Goal: Information Seeking & Learning: Learn about a topic

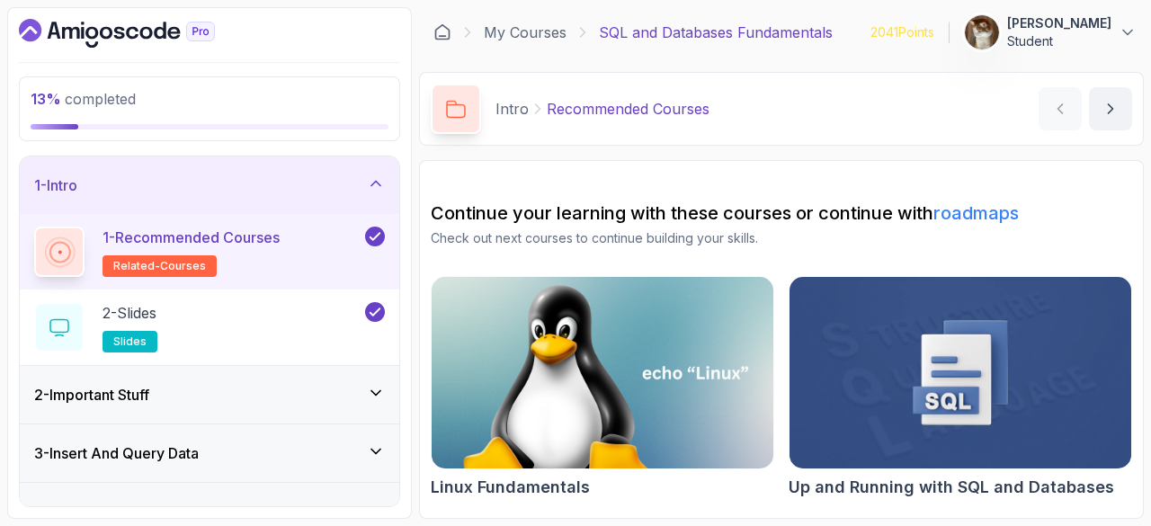
click at [164, 424] on div "3 - Insert And Query Data" at bounding box center [209, 453] width 379 height 58
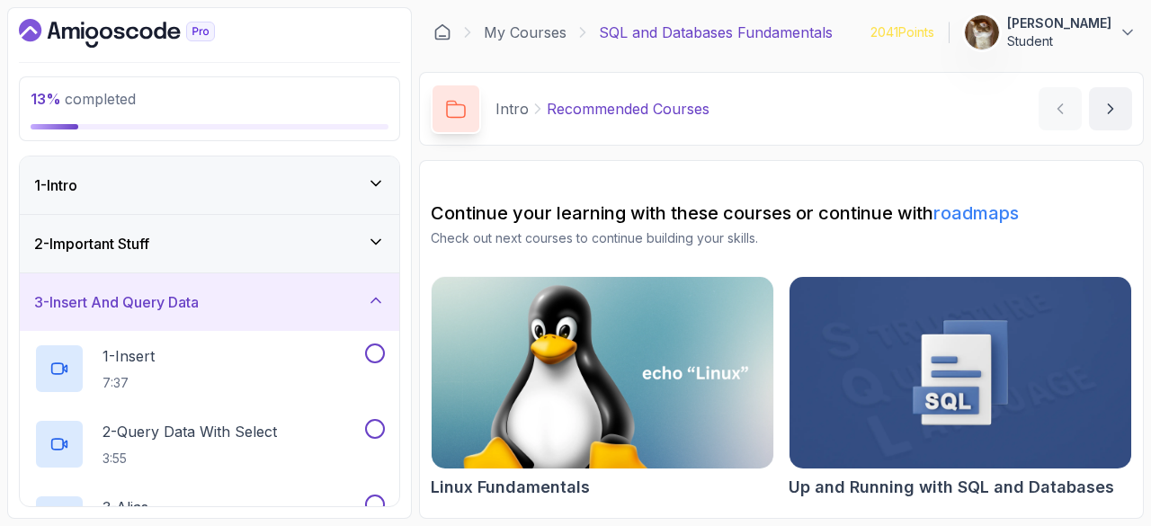
click at [165, 251] on div "2 - Important Stuff" at bounding box center [209, 244] width 351 height 22
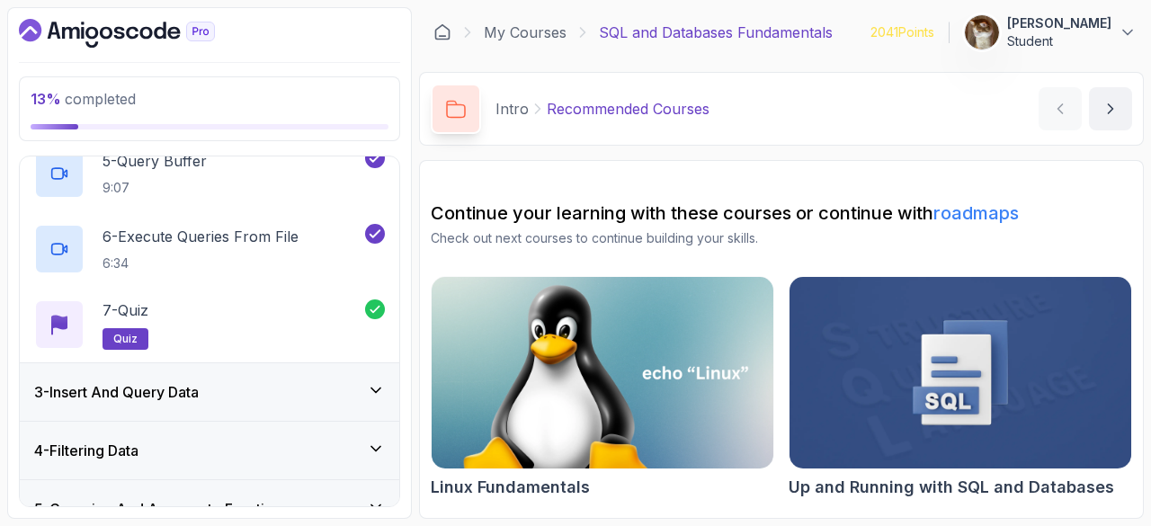
click at [168, 382] on h3 "3 - Insert And Query Data" at bounding box center [116, 392] width 165 height 22
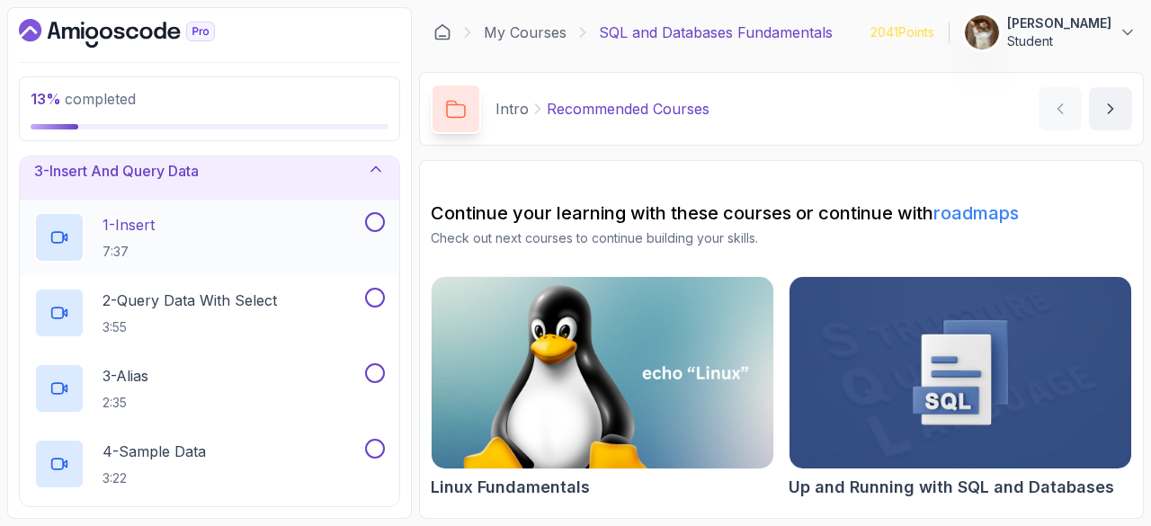
scroll to position [122, 0]
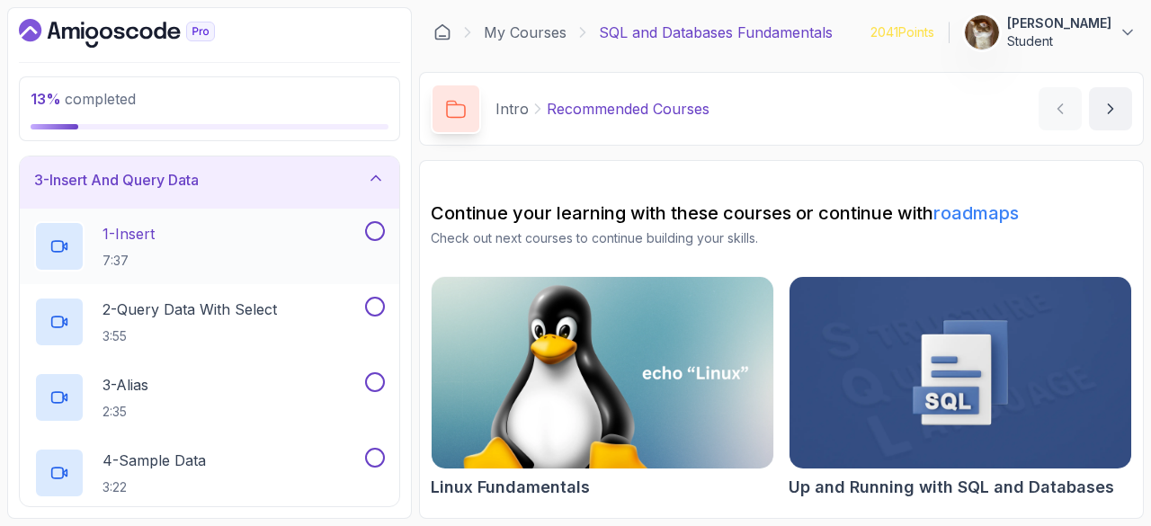
click at [248, 226] on div "1 - Insert 7:37" at bounding box center [197, 246] width 327 height 50
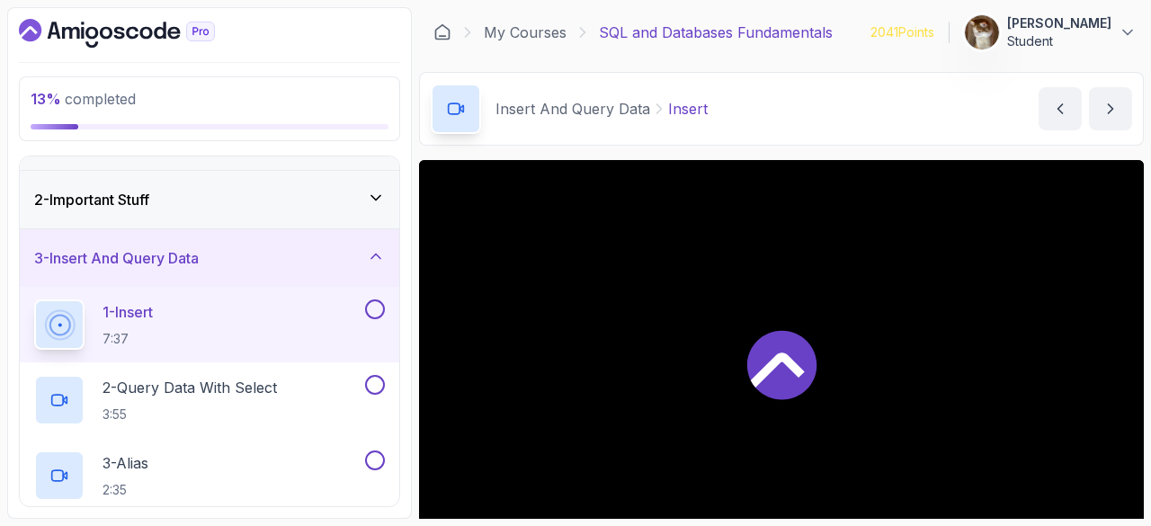
scroll to position [43, 0]
click at [218, 222] on div "2 - Important Stuff" at bounding box center [209, 201] width 379 height 58
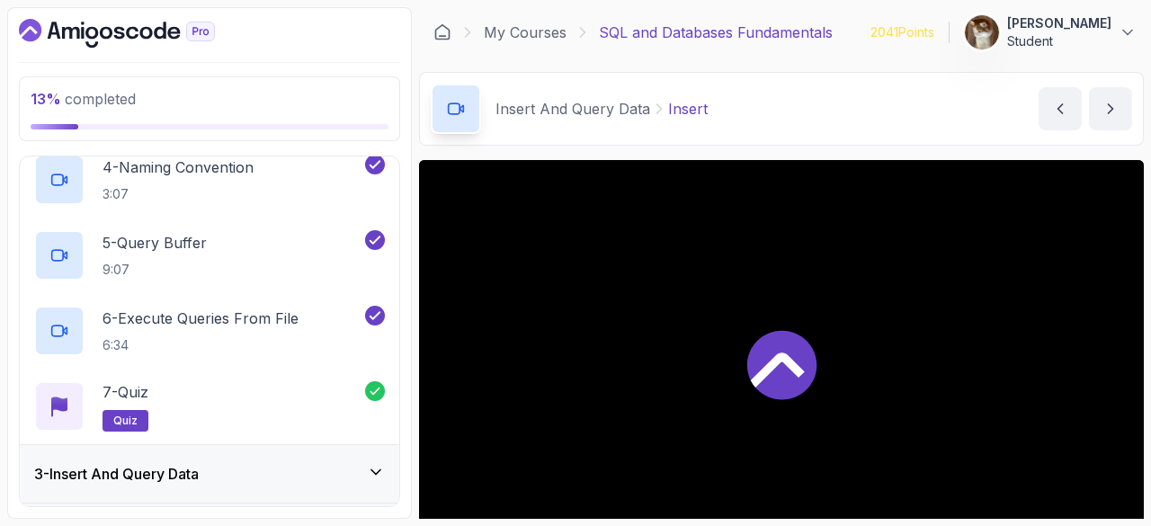
scroll to position [358, 0]
click at [281, 474] on div "3 - Insert And Query Data" at bounding box center [209, 473] width 351 height 22
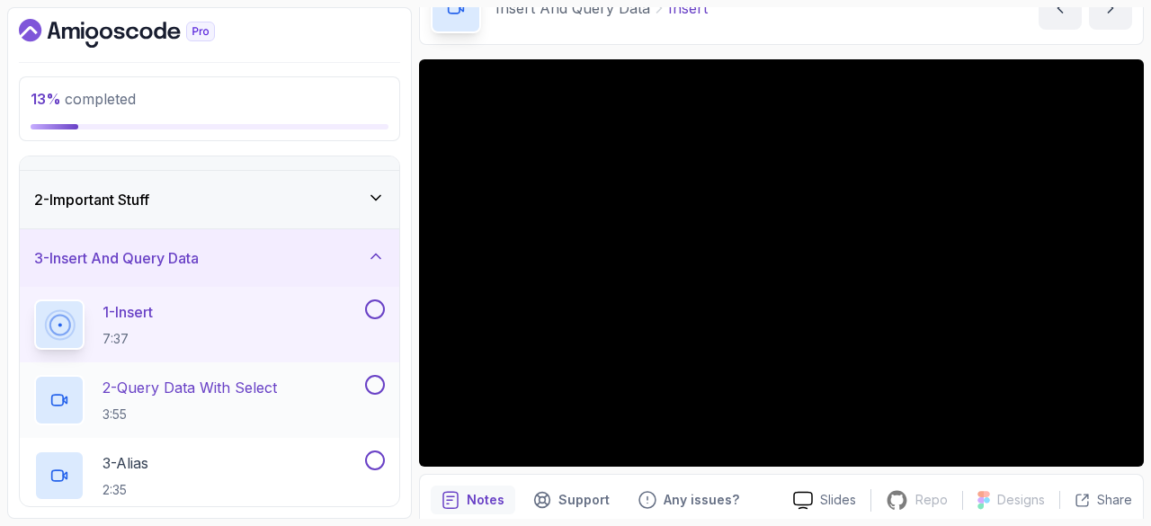
scroll to position [8, 0]
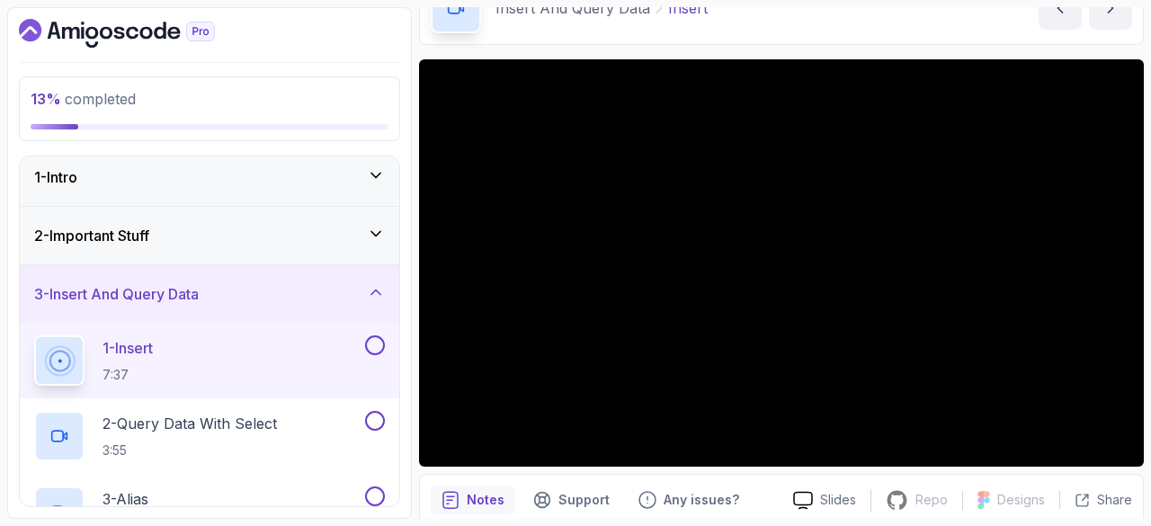
click at [146, 352] on p "1 - Insert" at bounding box center [128, 348] width 50 height 22
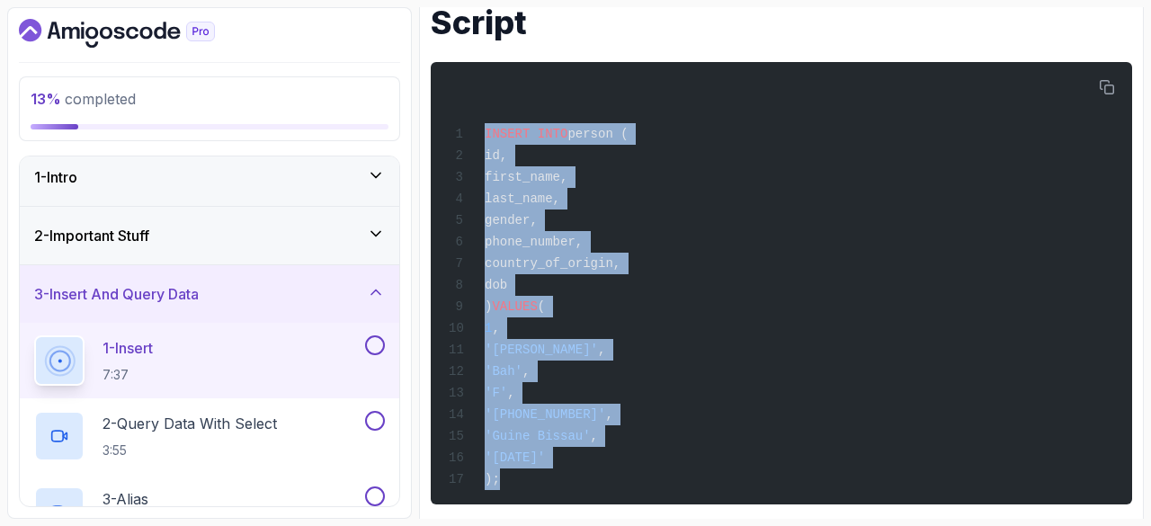
scroll to position [729, 0]
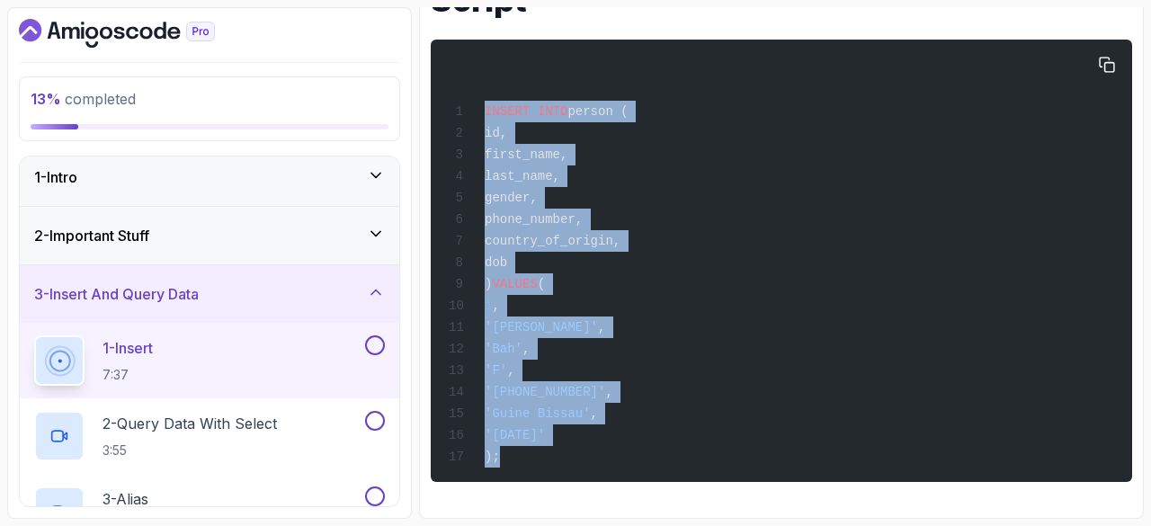
drag, startPoint x: 482, startPoint y: 129, endPoint x: 608, endPoint y: 481, distance: 374.3
click at [608, 481] on pre "INSERT INTO person ( id, first_name, last_name, gender, phone_number, country_o…" at bounding box center [781, 261] width 701 height 442
copy code "INSERT INTO person ( id, first_name, last_name, gender, phone_number, country_o…"
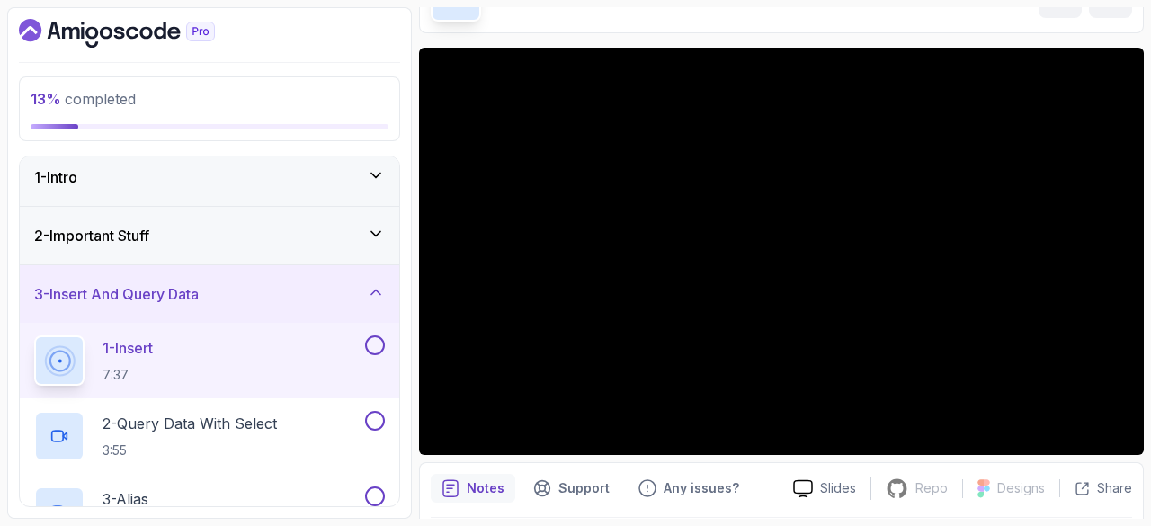
scroll to position [128, 0]
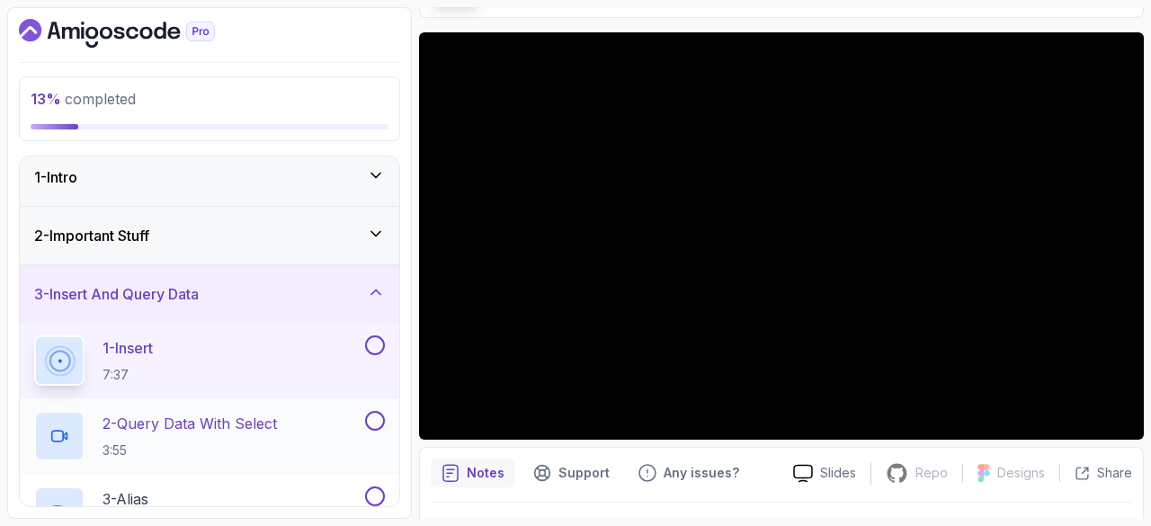
click at [228, 428] on p "2 - Query Data With Select" at bounding box center [190, 424] width 174 height 22
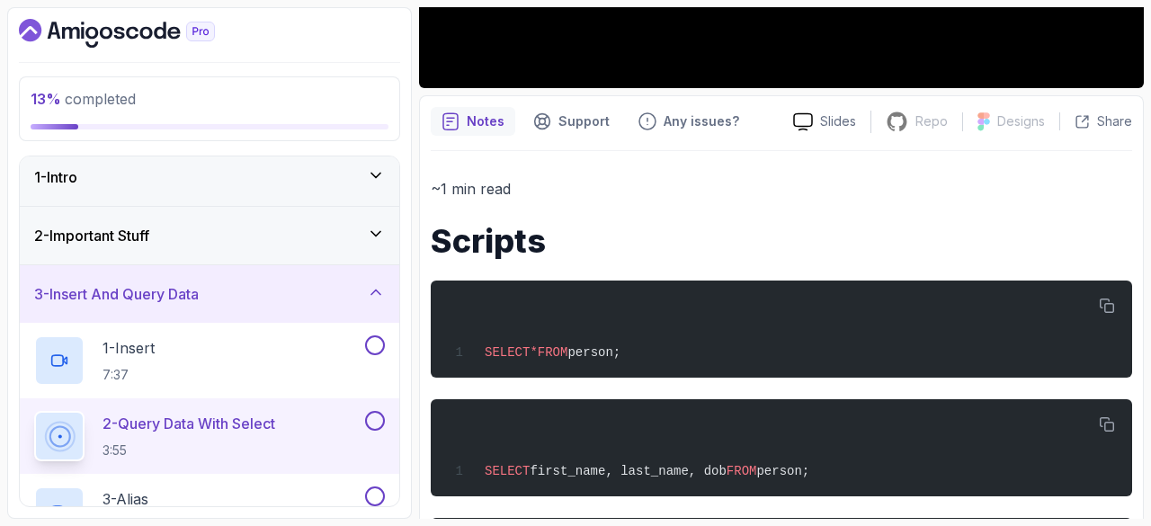
scroll to position [492, 0]
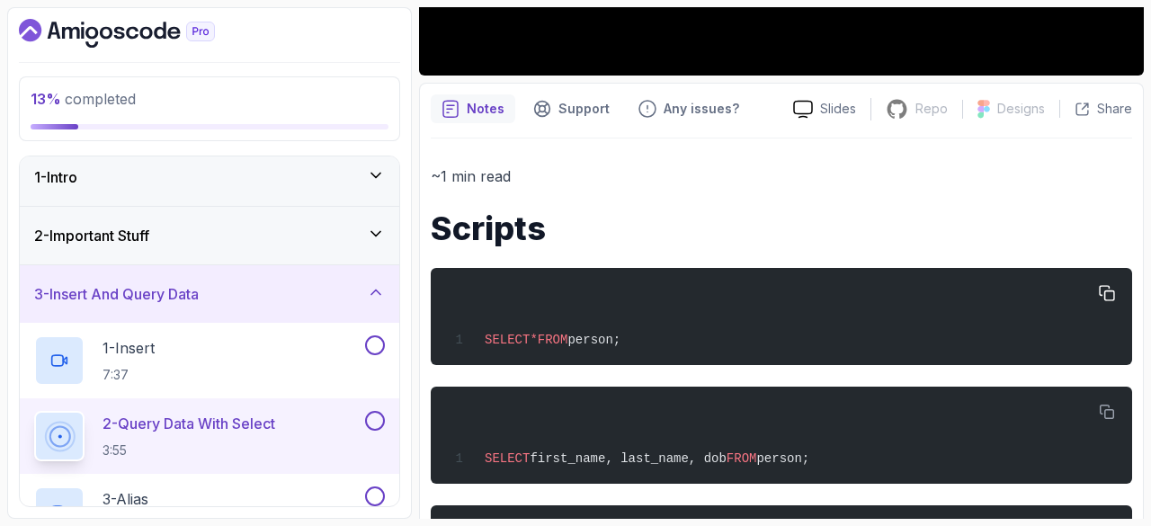
click at [583, 342] on span "person;" at bounding box center [593, 340] width 53 height 14
copy div "SELECT * FROM person;"
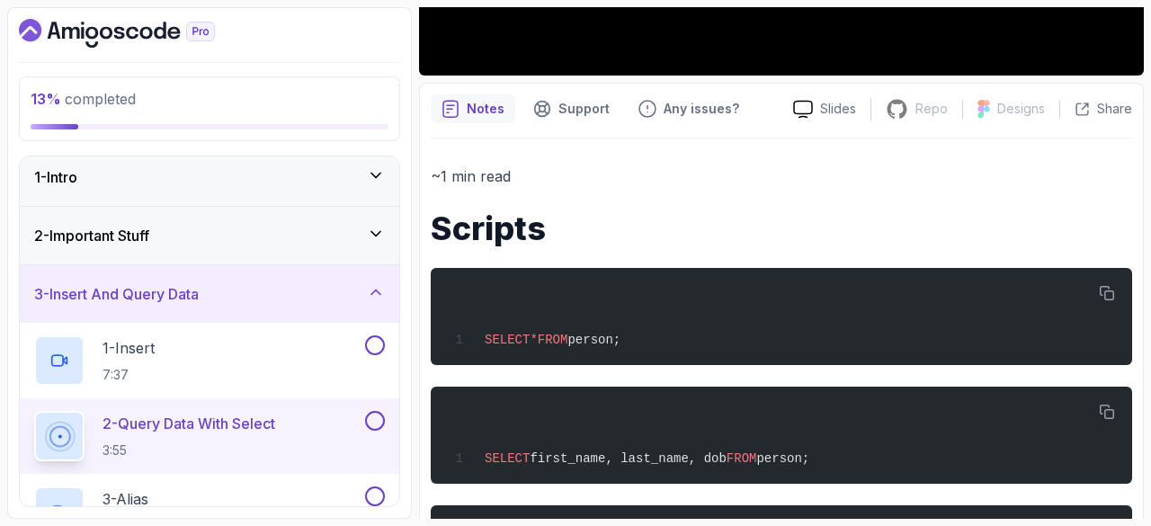
scroll to position [518, 0]
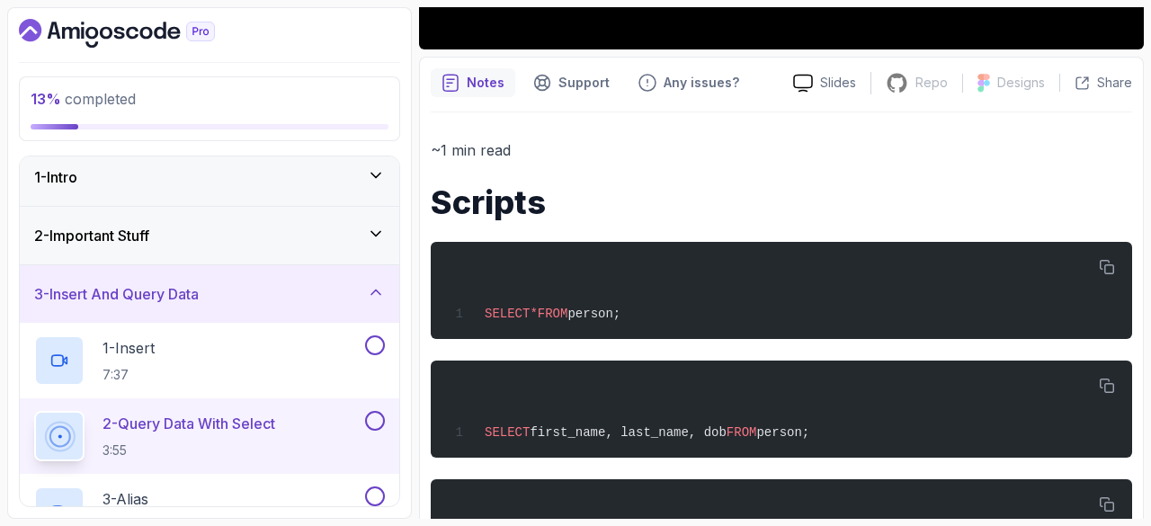
click at [157, 209] on div "2 - Important Stuff" at bounding box center [209, 236] width 379 height 58
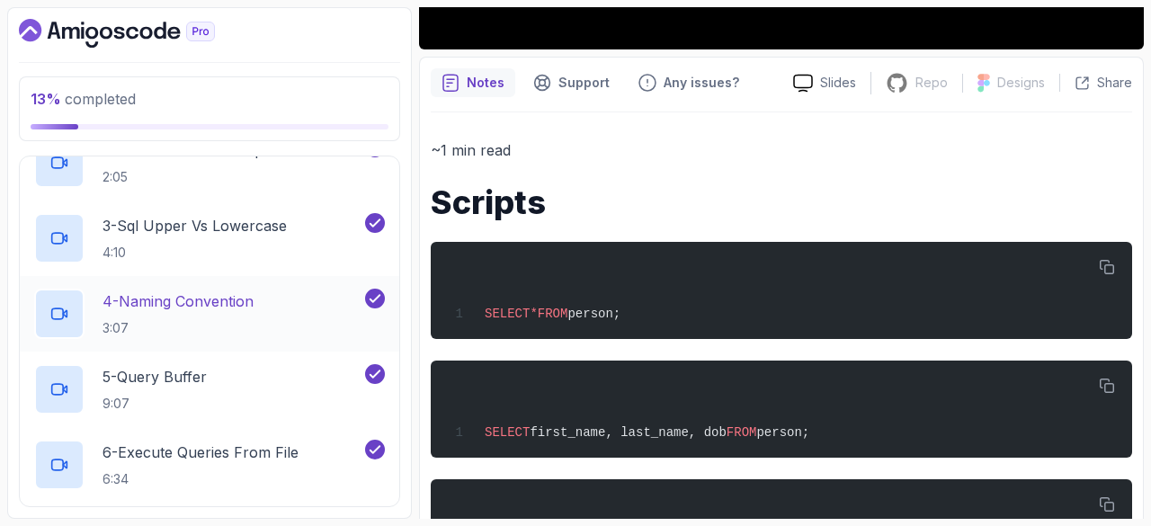
scroll to position [0, 0]
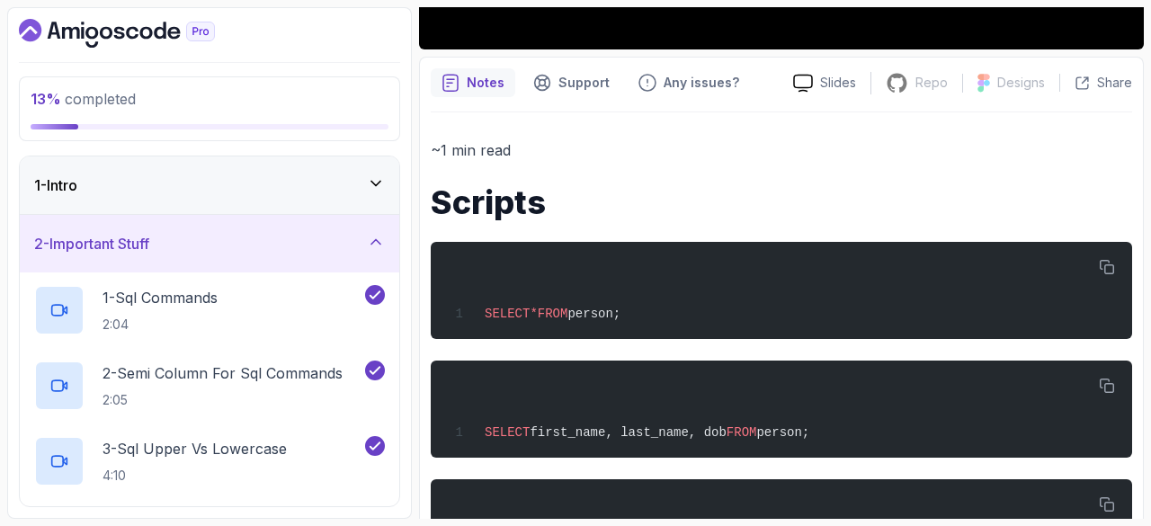
click at [109, 179] on div "1 - Intro" at bounding box center [209, 185] width 351 height 22
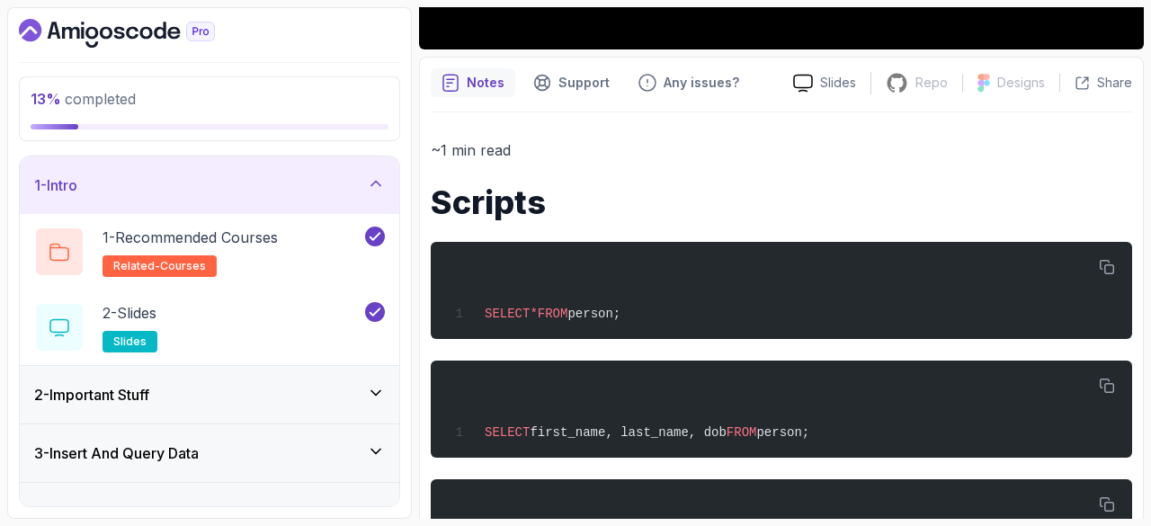
click at [194, 377] on div "2 - Important Stuff" at bounding box center [209, 395] width 379 height 58
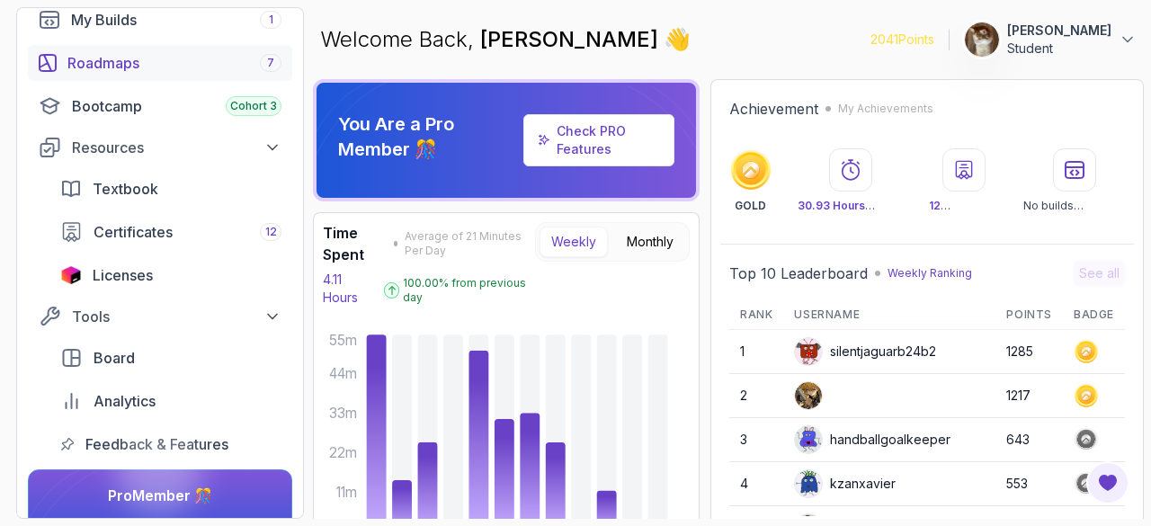
scroll to position [75, 0]
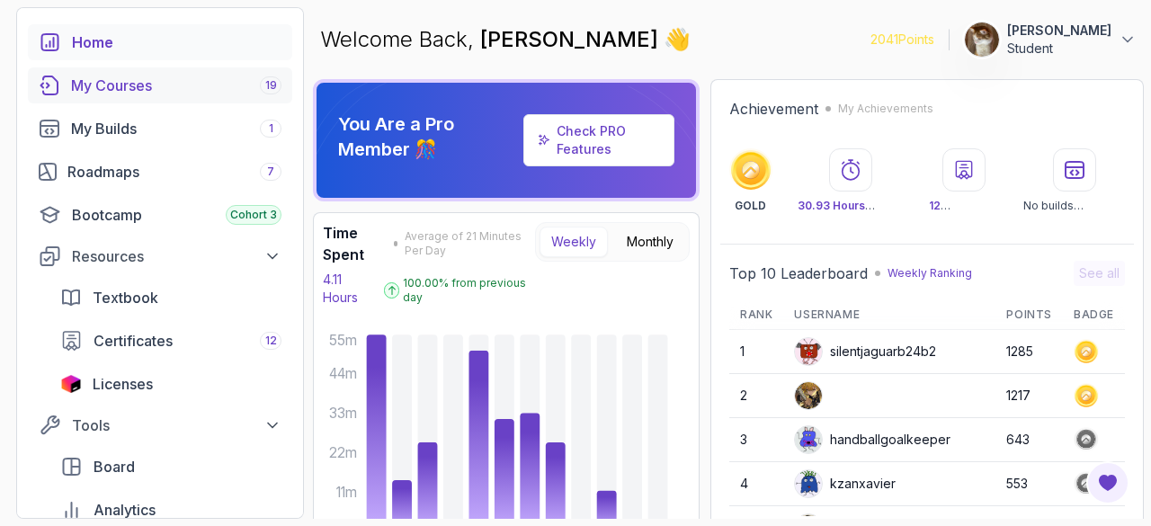
click at [138, 82] on div "My Courses 19" at bounding box center [176, 86] width 210 height 22
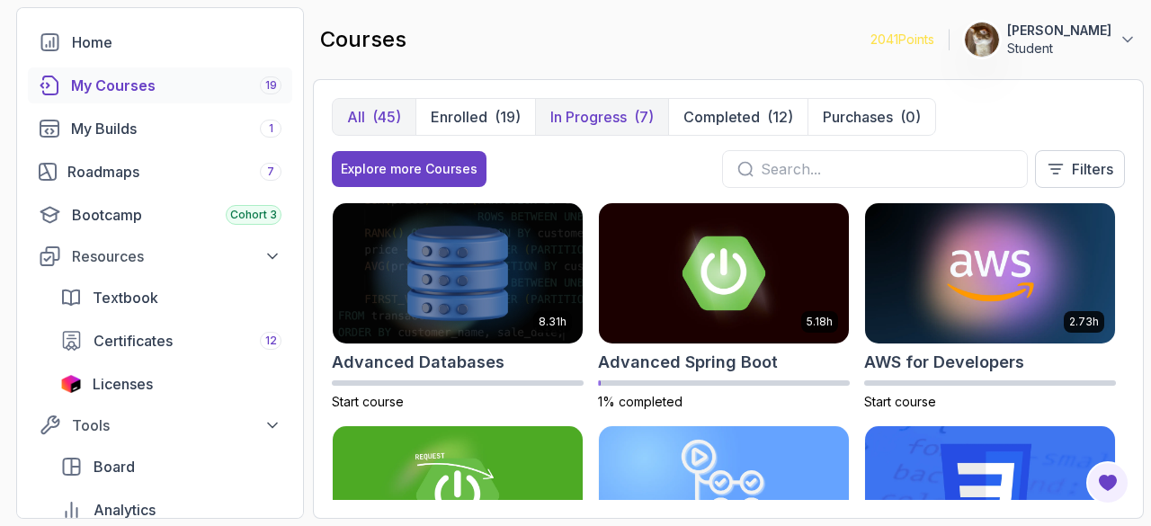
click at [576, 120] on p "In Progress" at bounding box center [588, 117] width 76 height 22
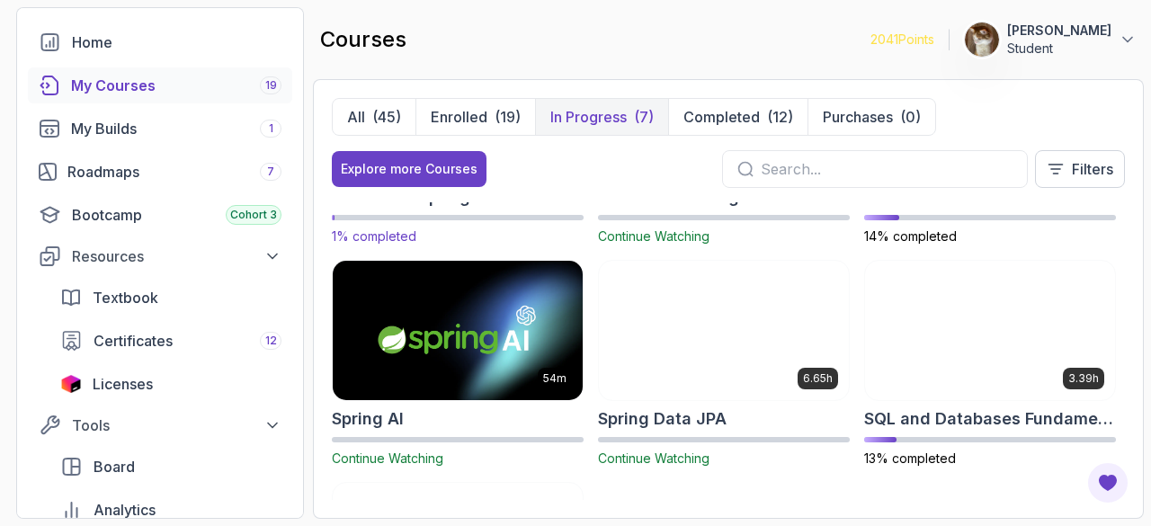
scroll to position [68, 0]
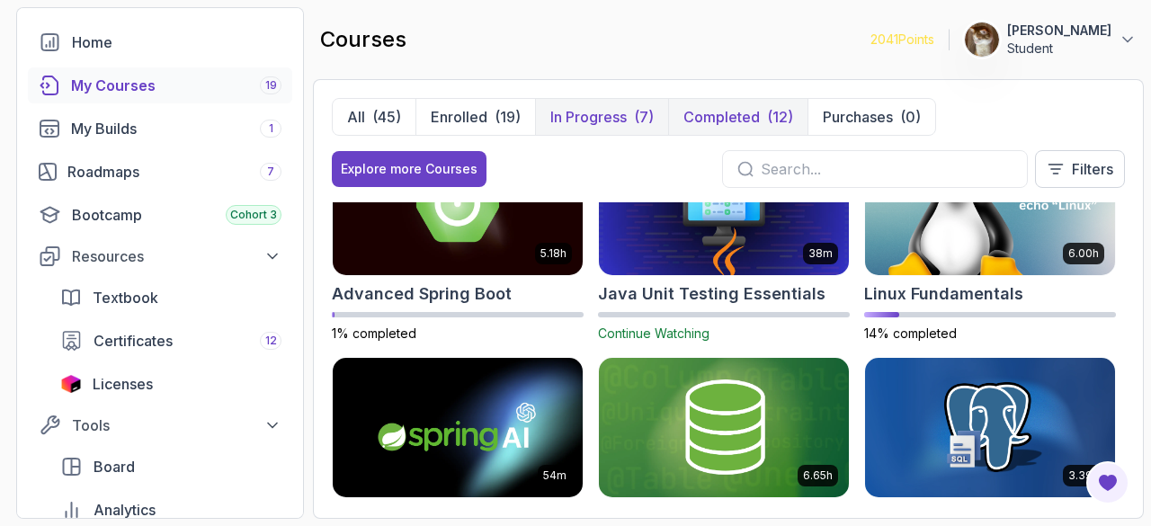
click at [706, 115] on p "Completed" at bounding box center [721, 117] width 76 height 22
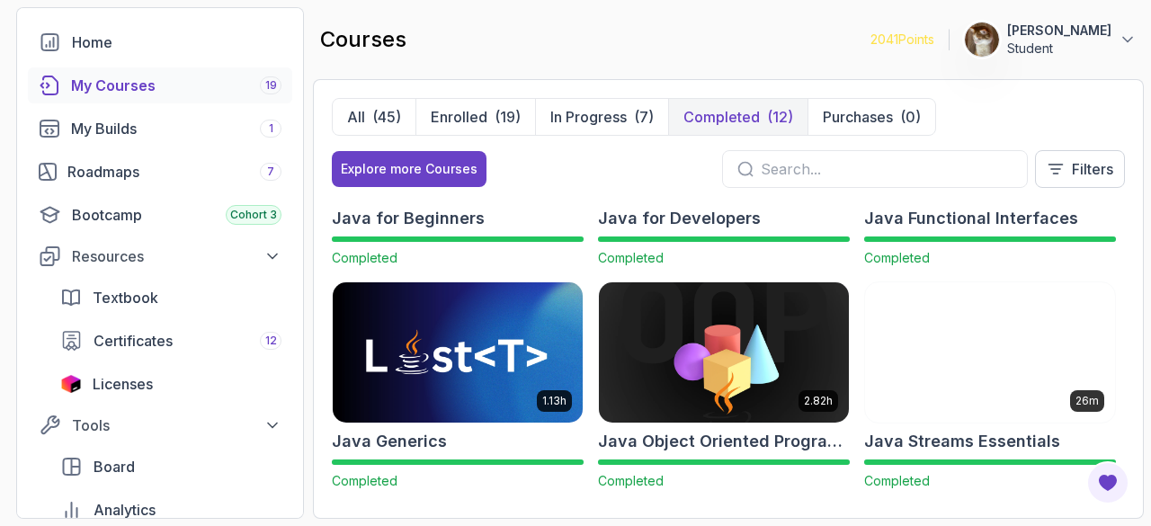
scroll to position [597, 0]
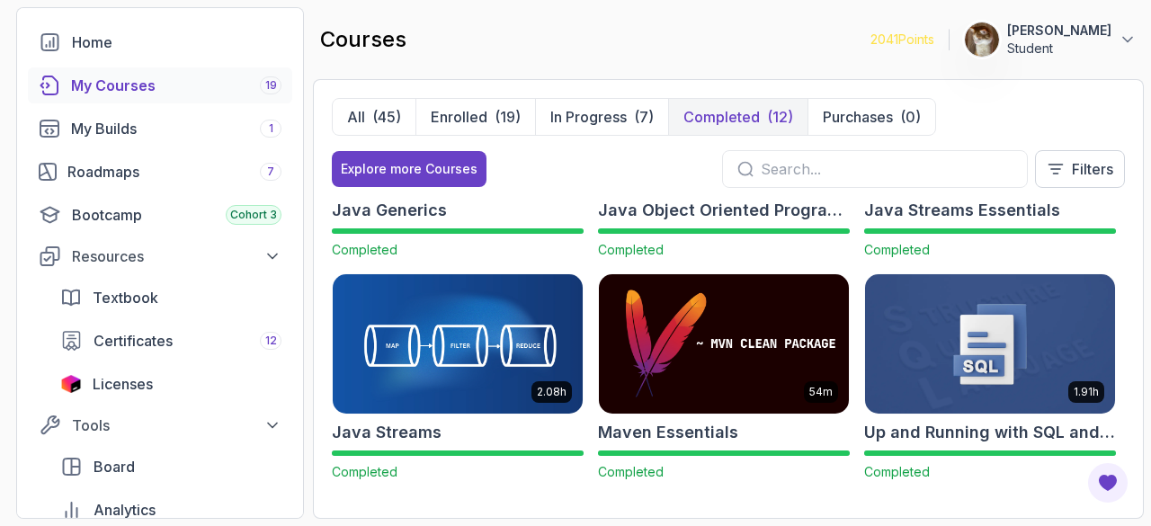
click at [917, 352] on img at bounding box center [990, 344] width 263 height 147
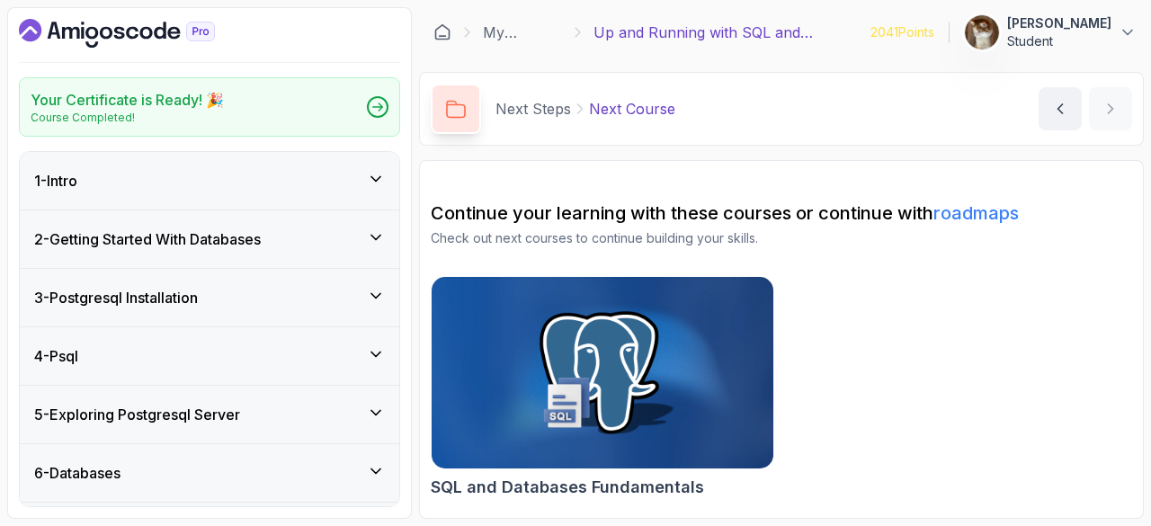
click at [182, 287] on h3 "3 - Postgresql Installation" at bounding box center [116, 298] width 164 height 22
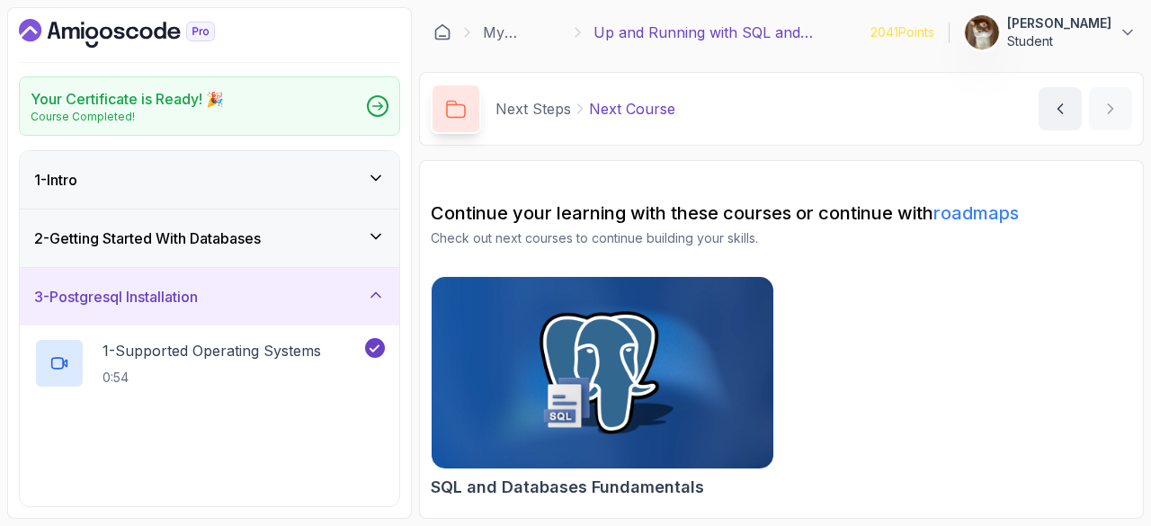
click at [183, 291] on h3 "3 - Postgresql Installation" at bounding box center [116, 297] width 164 height 22
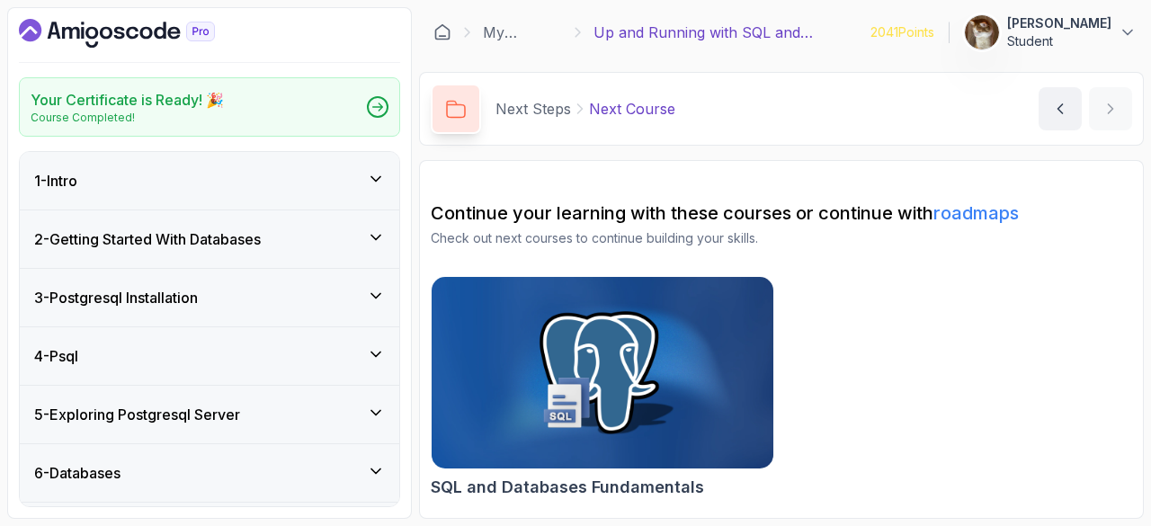
click at [182, 366] on div "4 - Psql" at bounding box center [209, 356] width 379 height 58
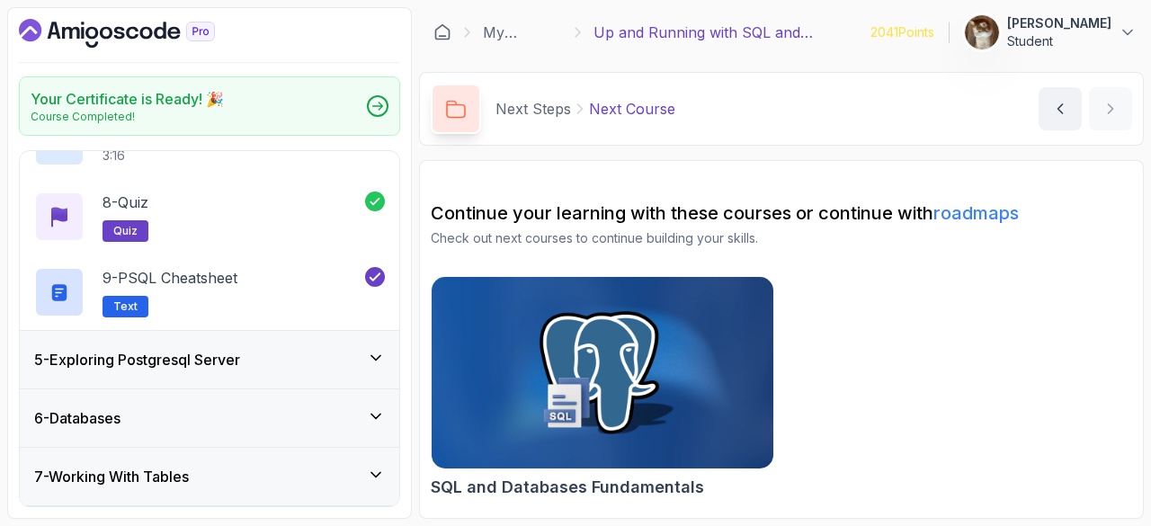
click at [182, 366] on h3 "5 - Exploring Postgresql Server" at bounding box center [137, 360] width 206 height 22
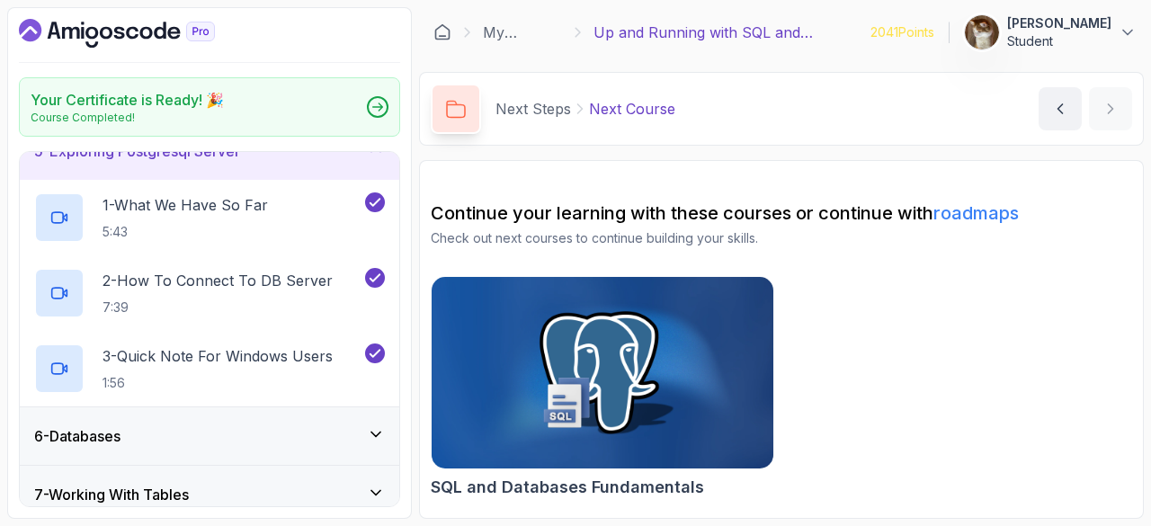
scroll to position [286, 0]
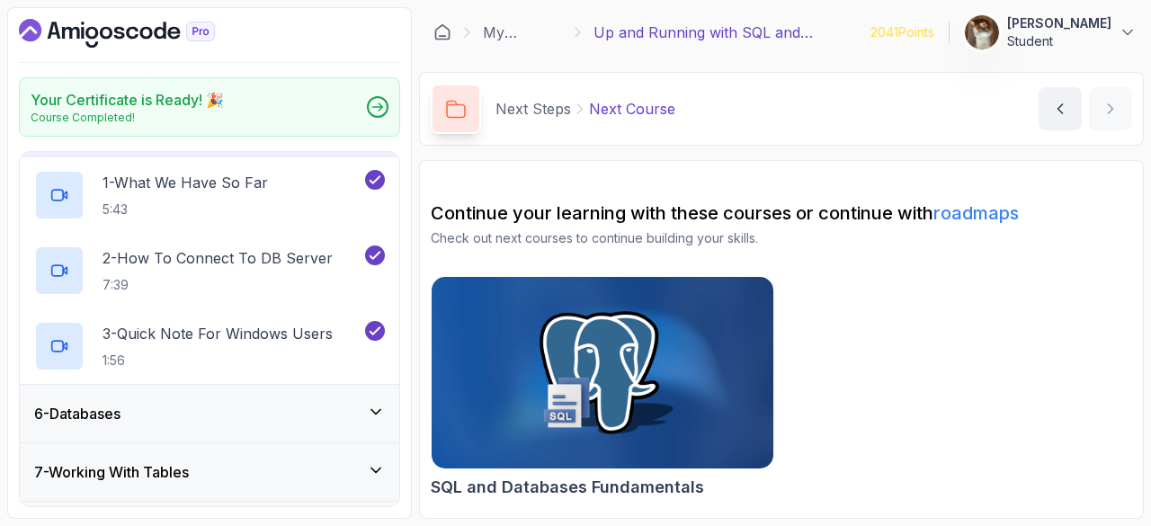
click at [165, 404] on div "6 - Databases" at bounding box center [209, 414] width 351 height 22
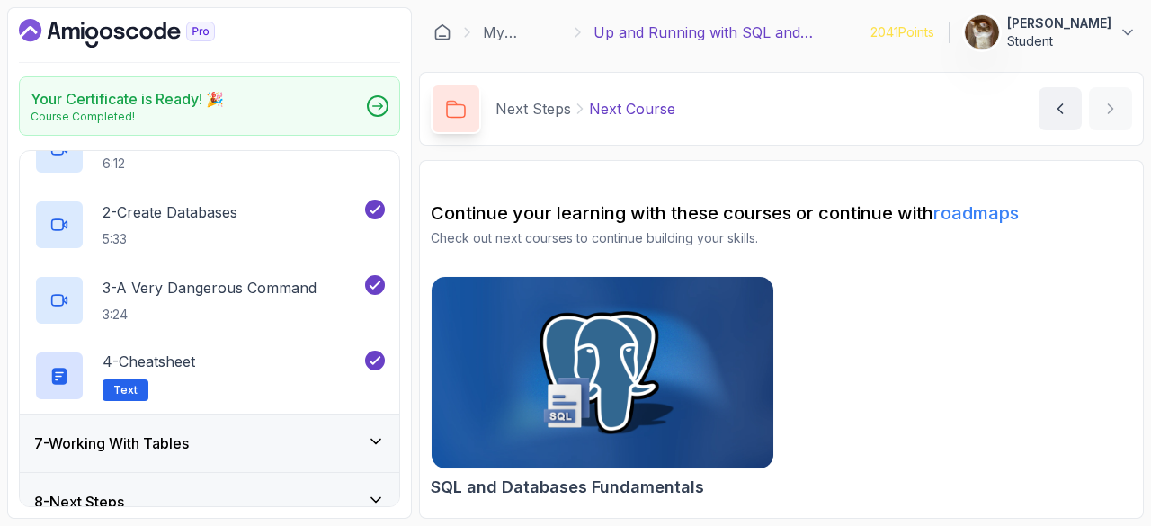
scroll to position [390, 0]
click at [196, 225] on h2 "2 - Create Databases 5:33" at bounding box center [170, 224] width 135 height 47
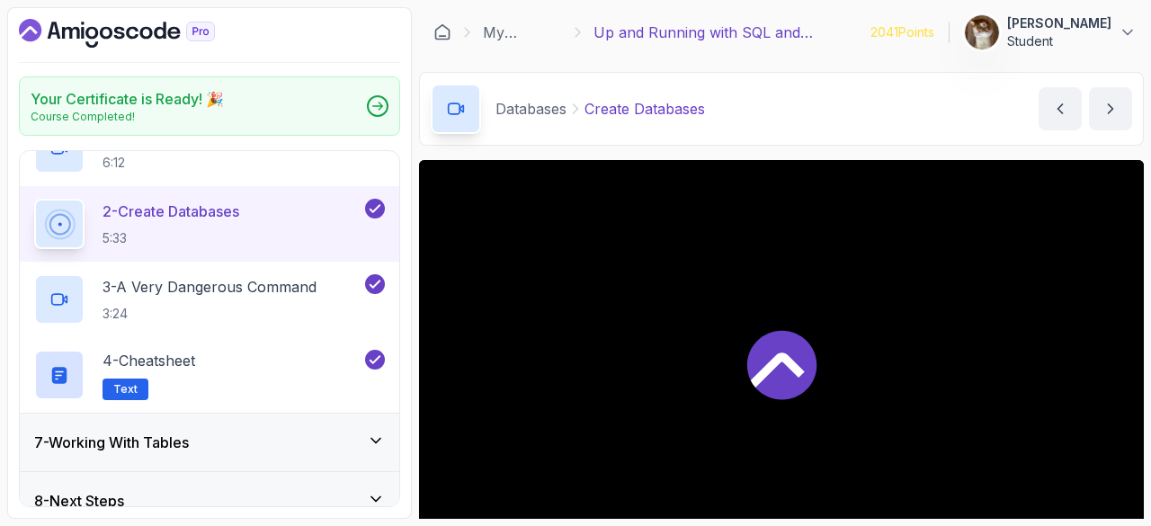
click at [196, 225] on h2 "2 - Create Databases 5:33" at bounding box center [171, 224] width 137 height 47
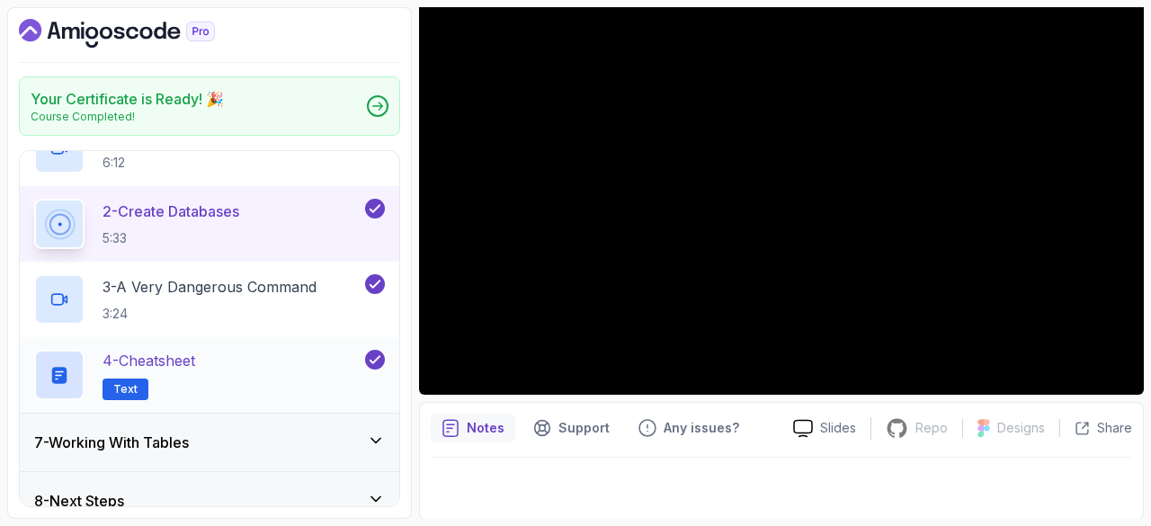
scroll to position [410, 0]
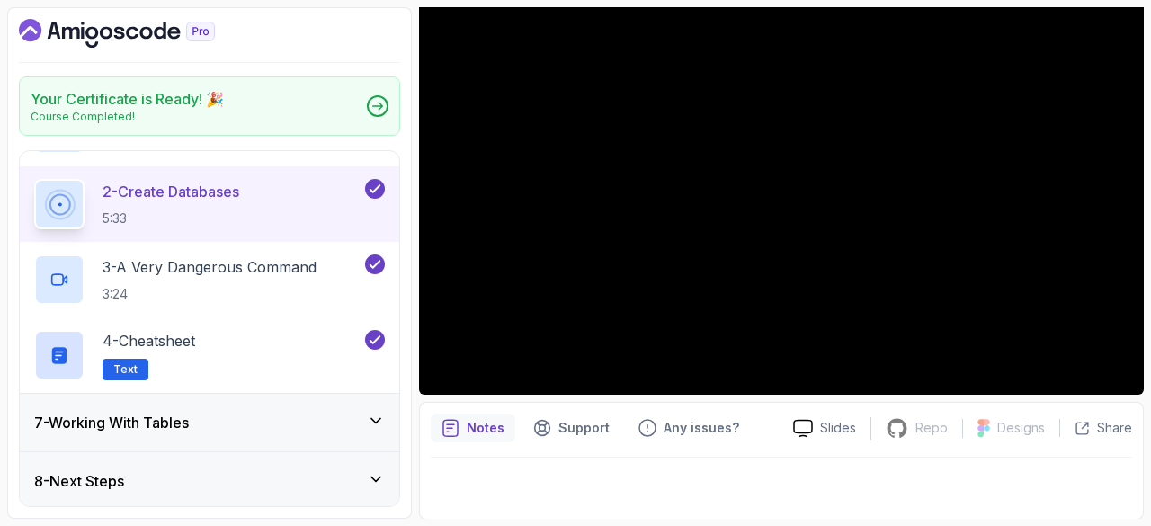
click at [221, 420] on div "7 - Working With Tables" at bounding box center [209, 423] width 351 height 22
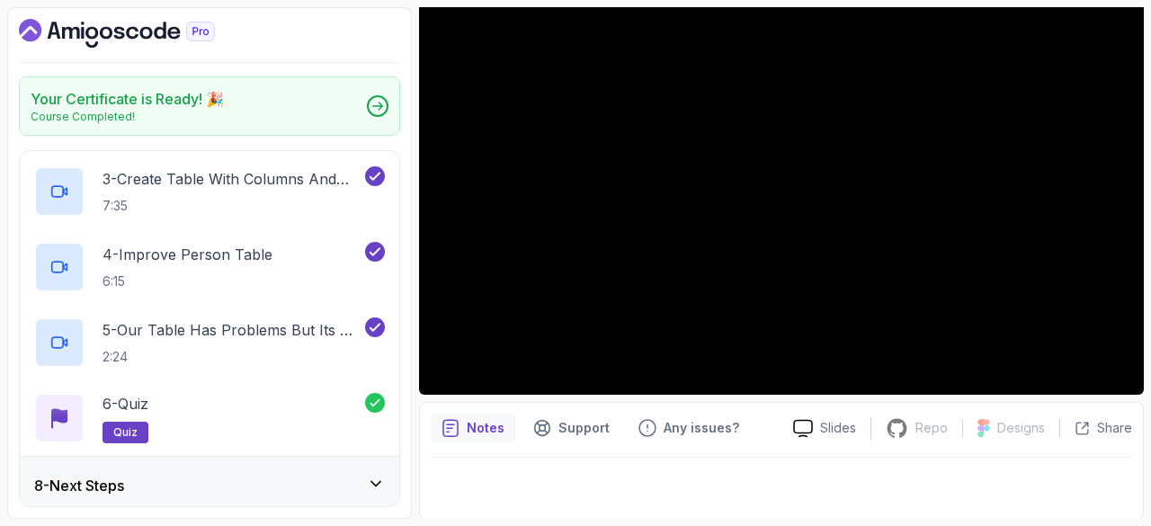
scroll to position [361, 0]
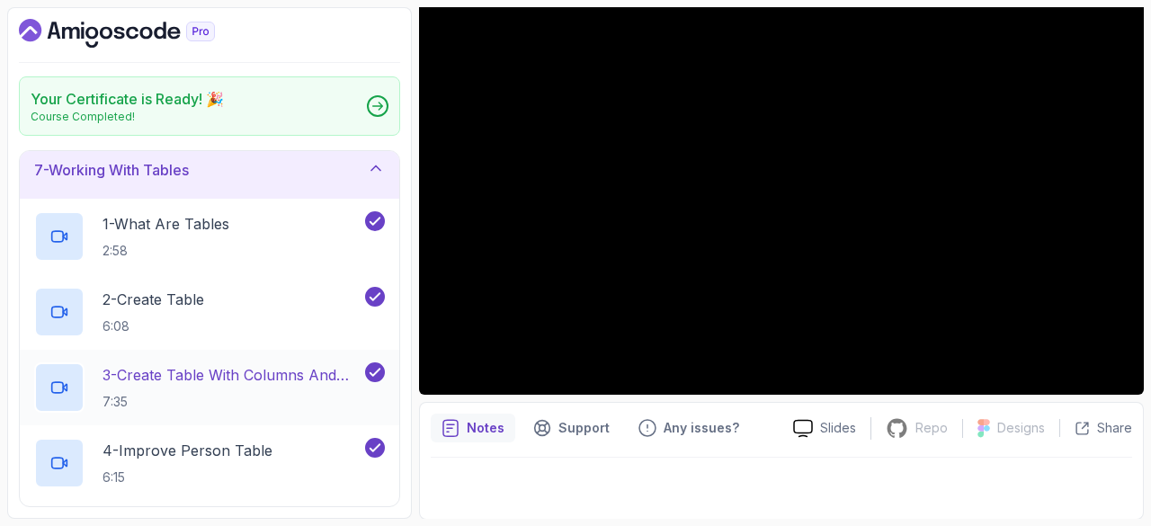
click at [201, 377] on p "3 - Create Table With Columns And Datatypes" at bounding box center [232, 375] width 259 height 22
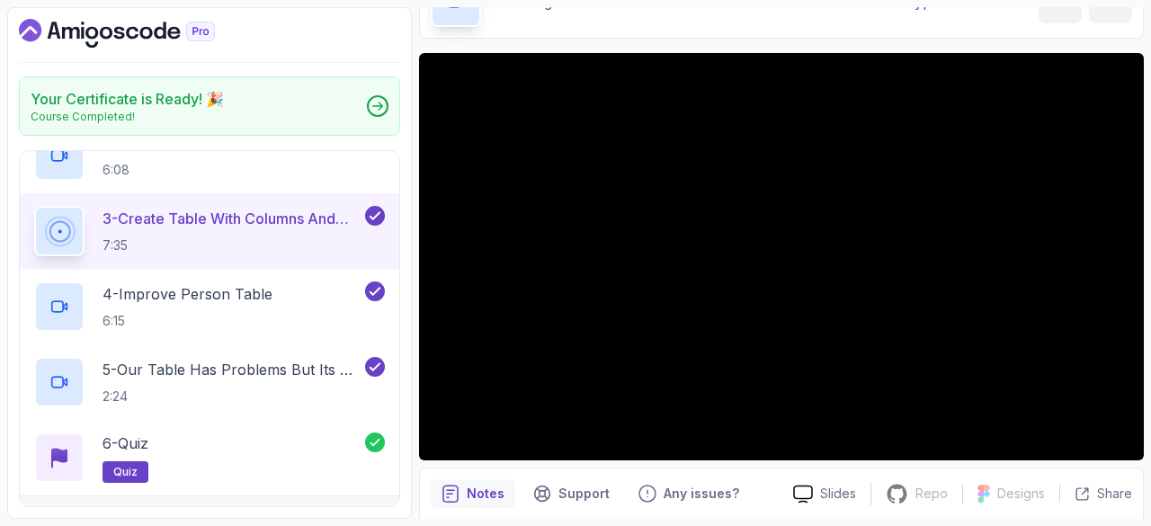
scroll to position [522, 0]
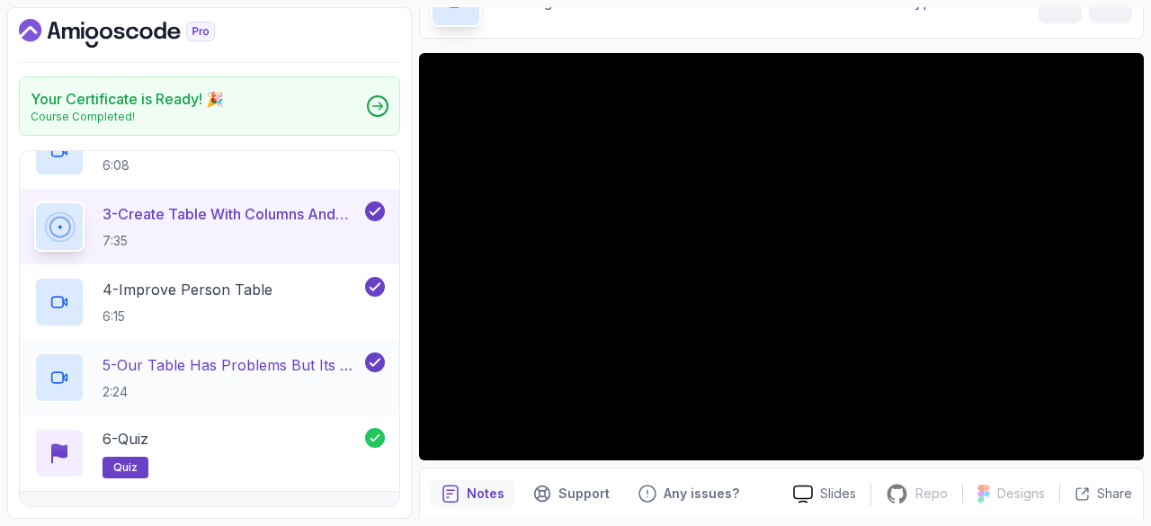
click at [287, 362] on p "5 - Our Table Has Problems But Its Ok For Now" at bounding box center [232, 365] width 259 height 22
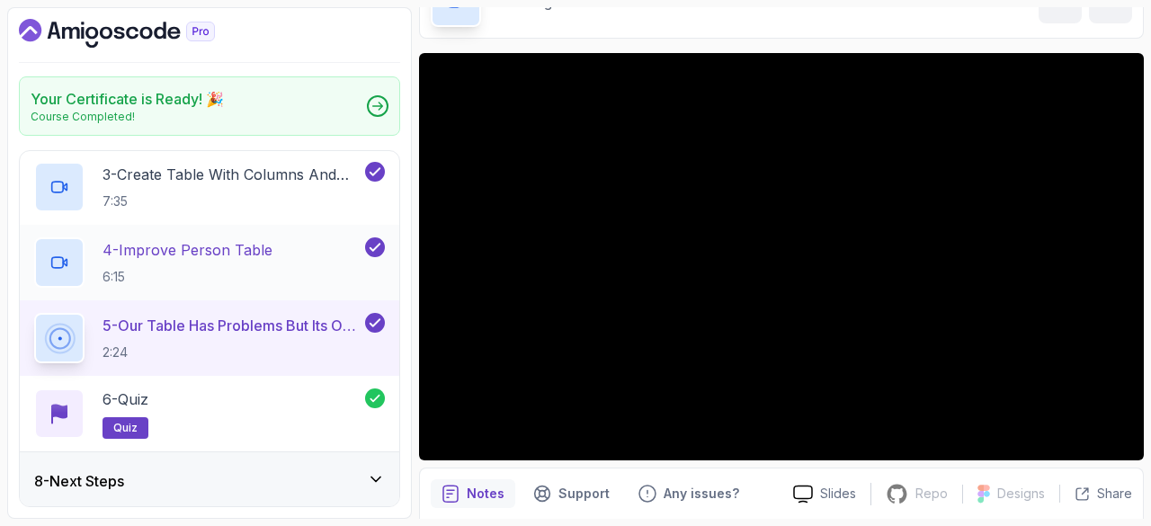
click at [169, 255] on p "4 - Improve Person Table" at bounding box center [188, 250] width 170 height 22
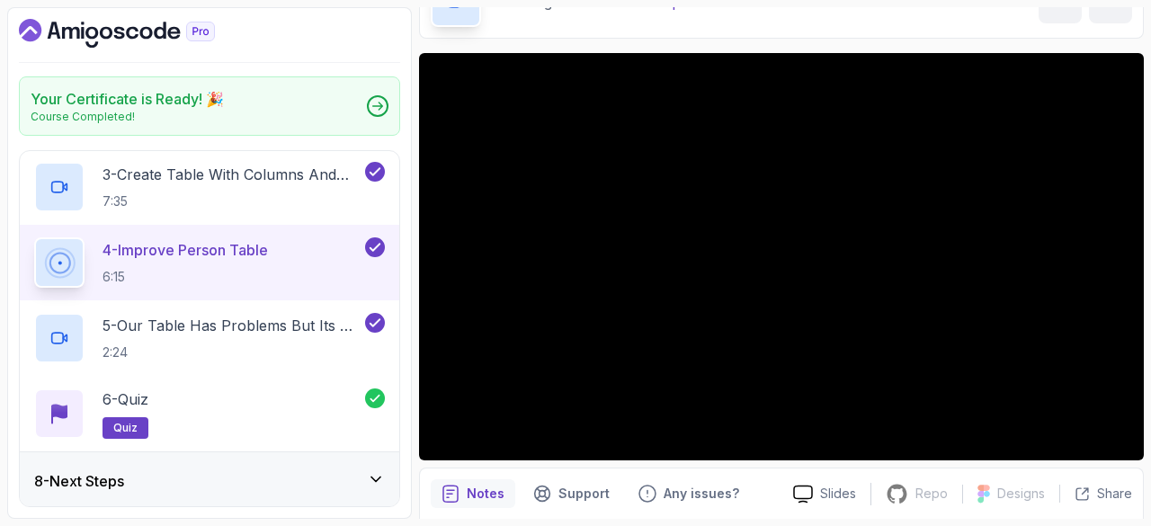
click at [176, 234] on div "4 - Improve Person Table 6:15" at bounding box center [209, 263] width 379 height 76
click at [214, 244] on p "4 - Improve Person Table" at bounding box center [185, 250] width 165 height 22
click at [183, 172] on p "3 - Create Table With Columns And Datatypes" at bounding box center [232, 175] width 259 height 22
